Goal: Contribute content

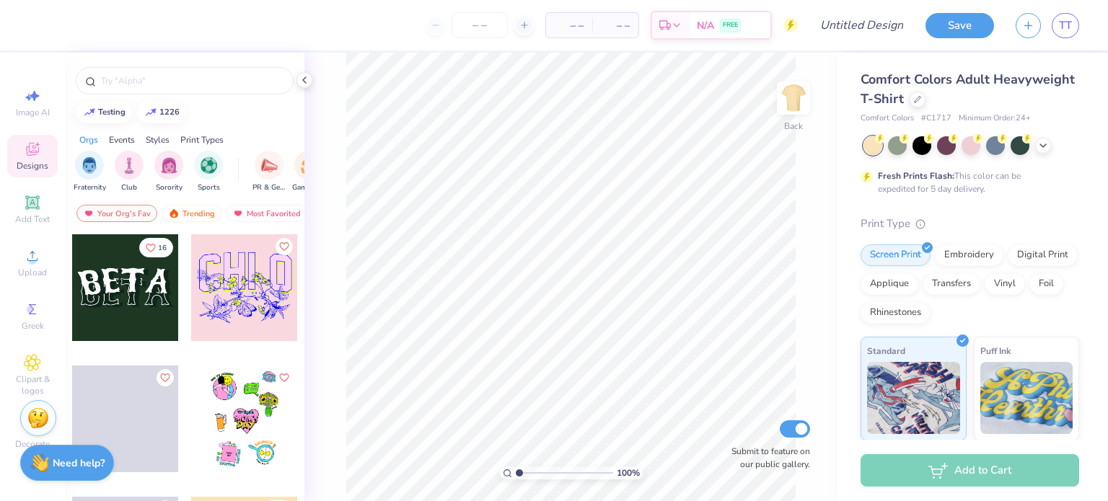
click at [32, 158] on div "Designs" at bounding box center [32, 156] width 50 height 43
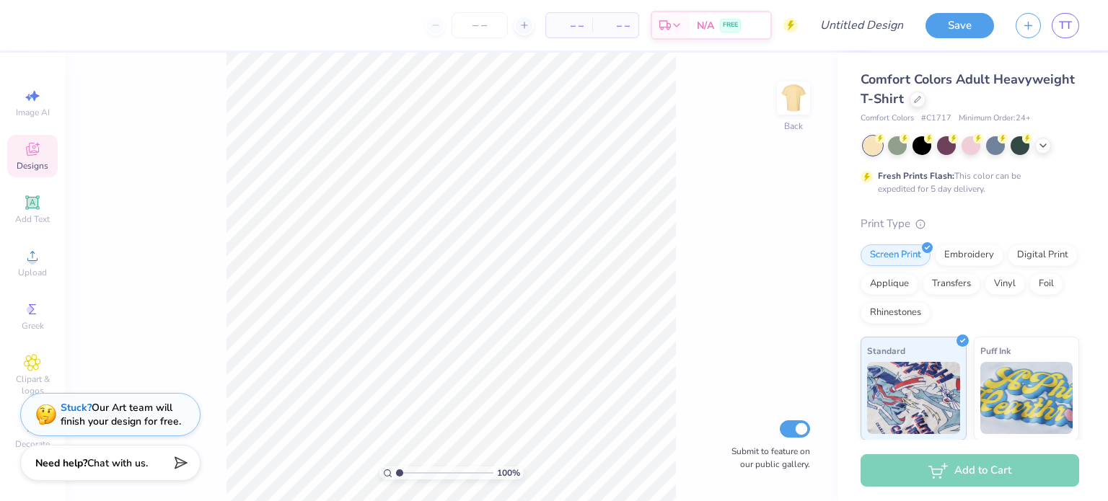
click at [35, 149] on icon at bounding box center [32, 149] width 17 height 17
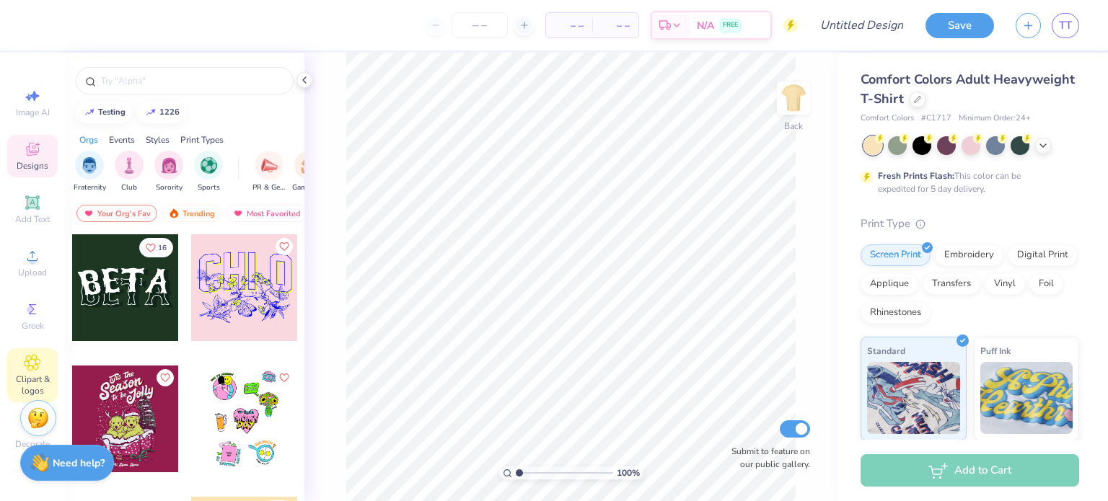
click at [30, 361] on icon at bounding box center [32, 362] width 7 height 7
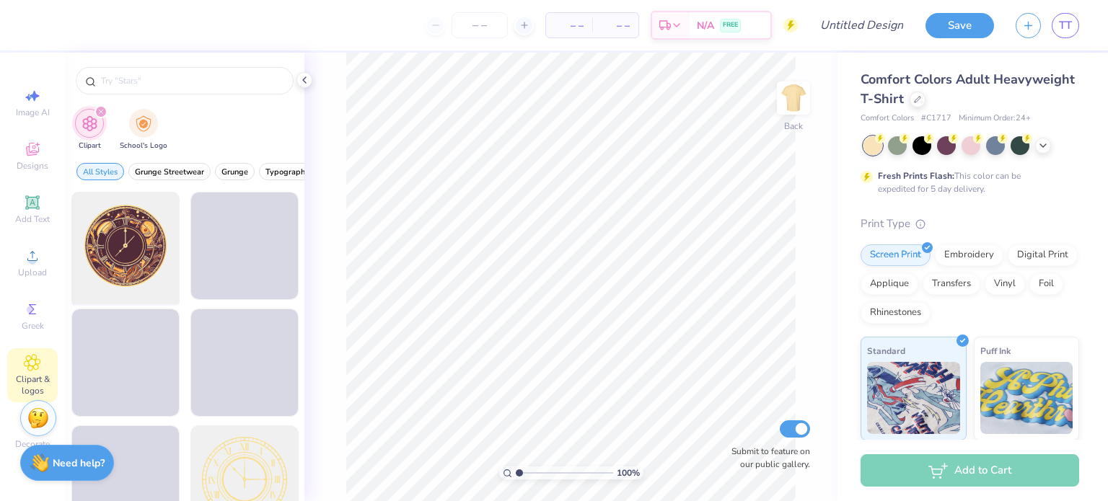
click at [115, 254] on div at bounding box center [125, 246] width 119 height 119
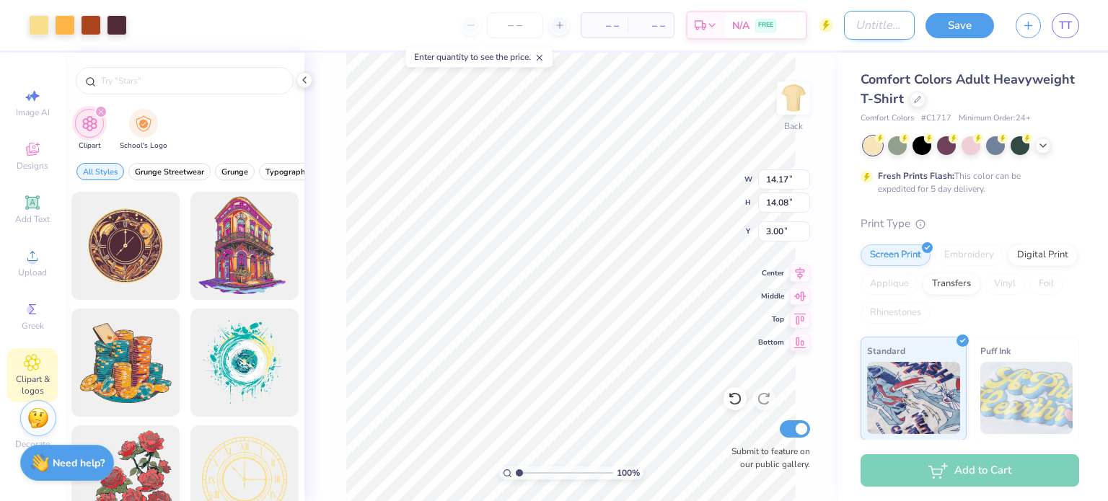
click at [865, 17] on input "Design Title" at bounding box center [879, 25] width 71 height 29
type input "Test"
click at [960, 22] on button "Save" at bounding box center [959, 23] width 69 height 25
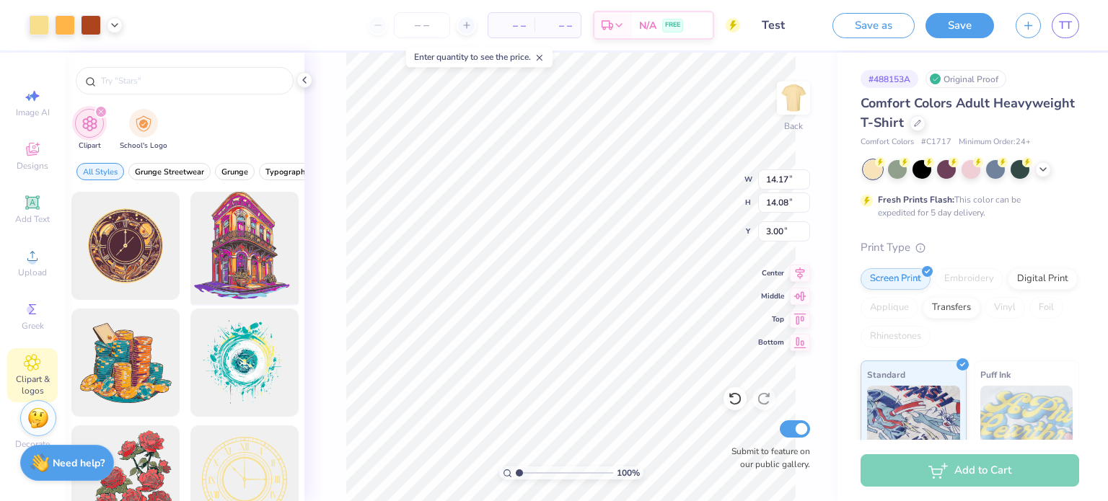
click at [249, 247] on div at bounding box center [244, 246] width 119 height 119
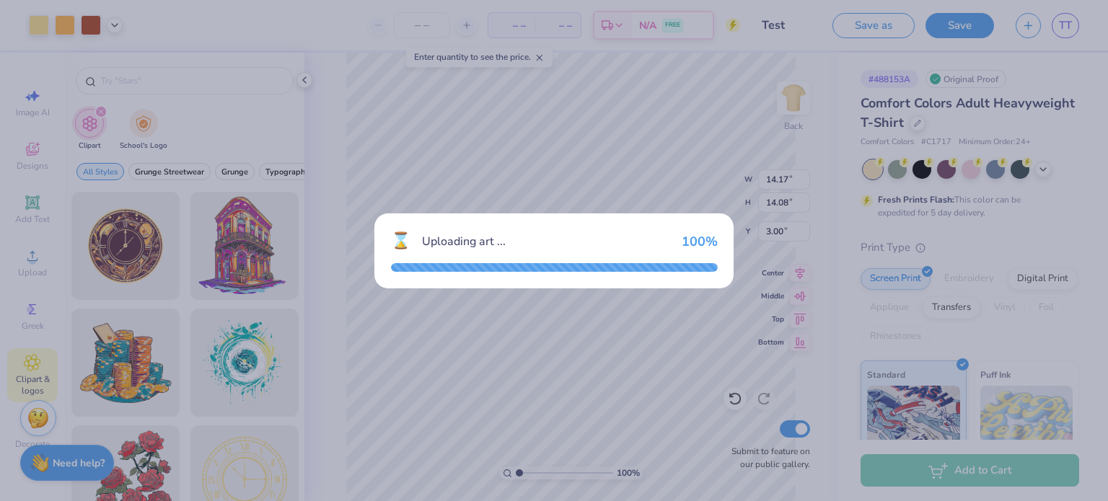
type input "15.98"
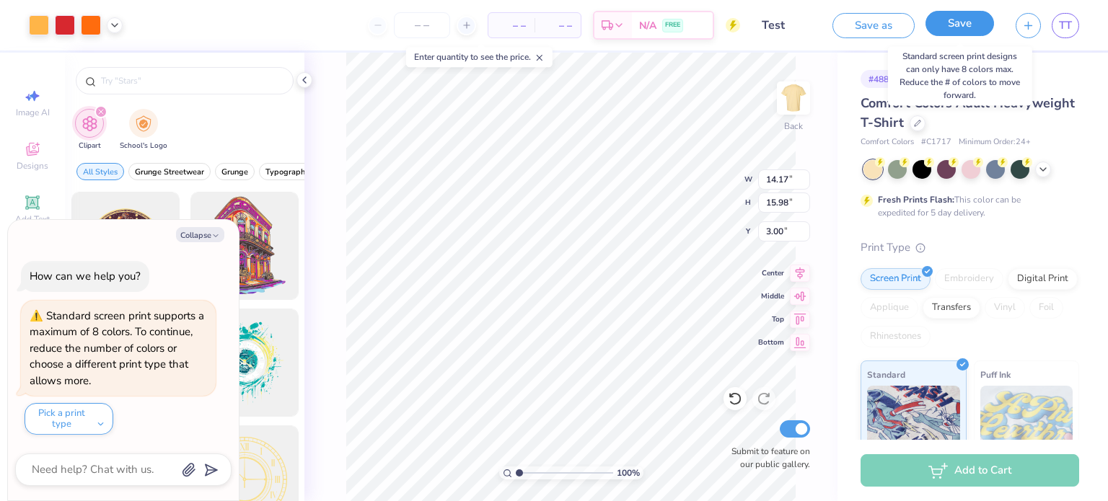
click at [958, 25] on button "Save" at bounding box center [959, 23] width 69 height 25
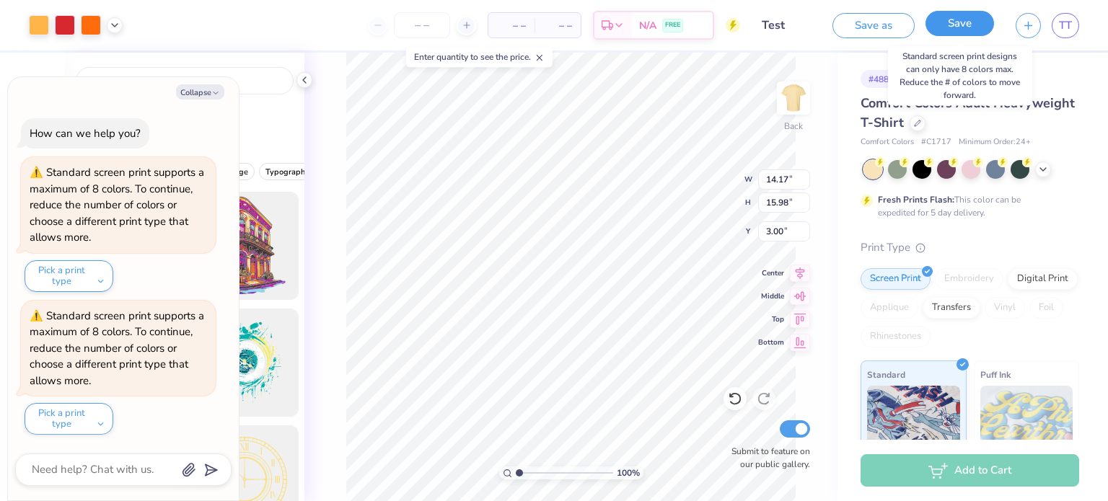
click at [958, 25] on button "Save" at bounding box center [959, 23] width 69 height 25
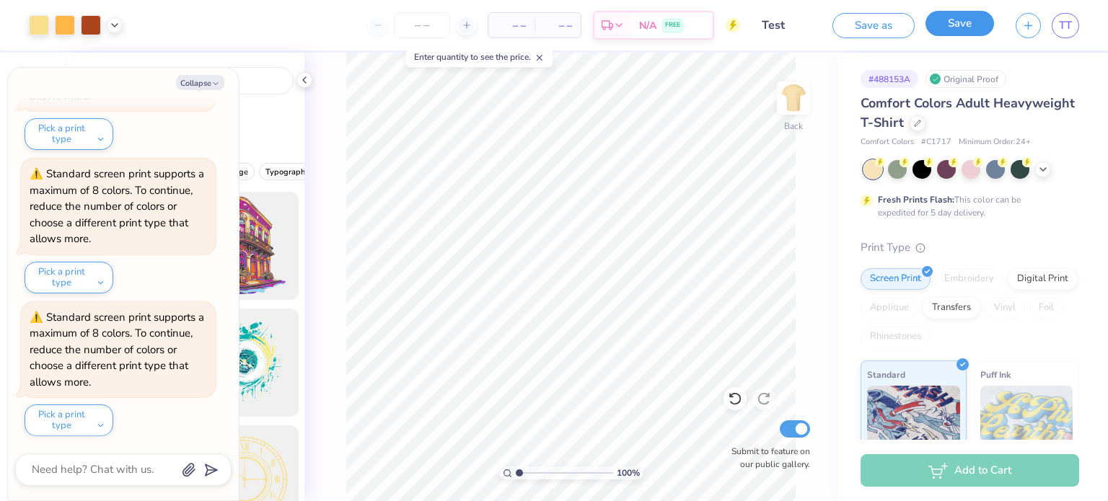
click at [969, 26] on button "Save" at bounding box center [959, 23] width 69 height 25
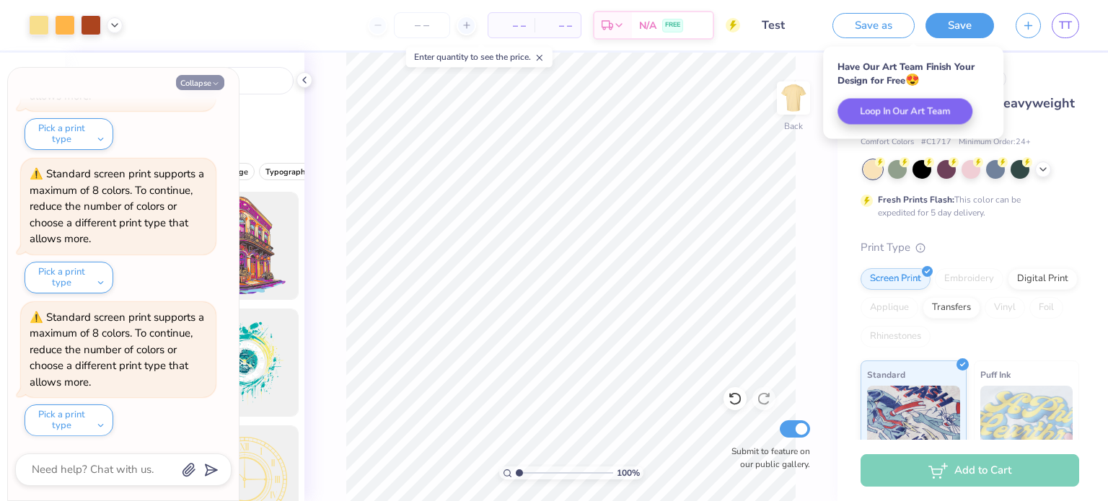
click at [200, 80] on button "Collapse" at bounding box center [200, 82] width 48 height 15
type textarea "x"
